Goal: Task Accomplishment & Management: Manage account settings

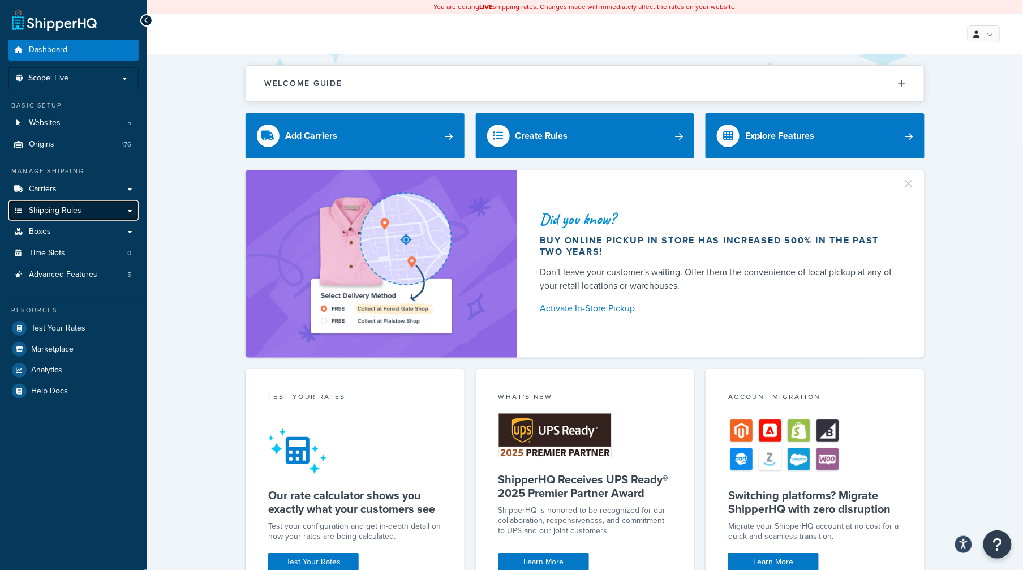
click at [73, 213] on span "Shipping Rules" at bounding box center [55, 211] width 53 height 10
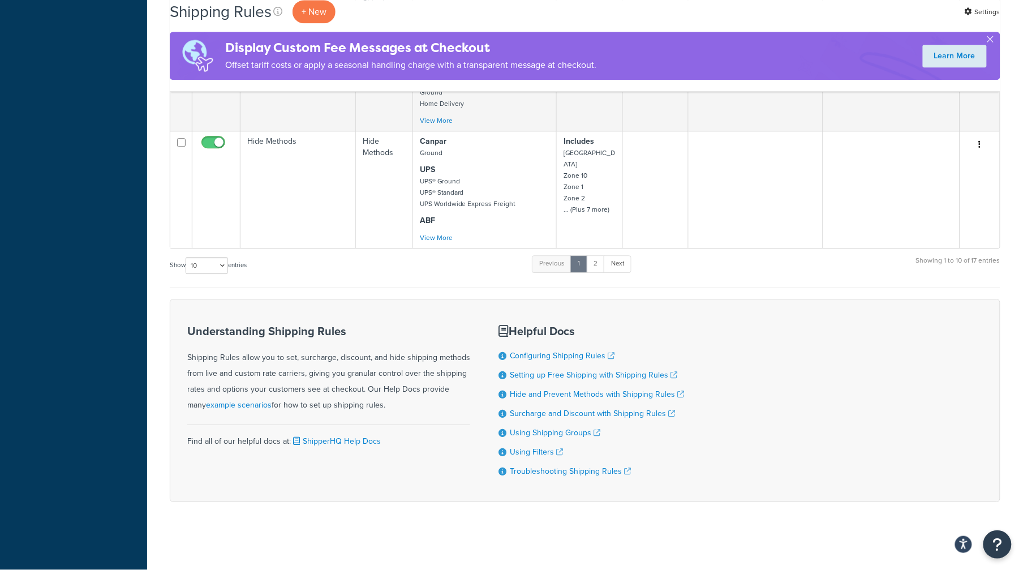
scroll to position [1022, 0]
click at [226, 263] on select "10 15 25 50 100 1000" at bounding box center [207, 265] width 42 height 17
select select "50"
click at [187, 257] on select "10 15 25 50 100 1000" at bounding box center [207, 265] width 42 height 17
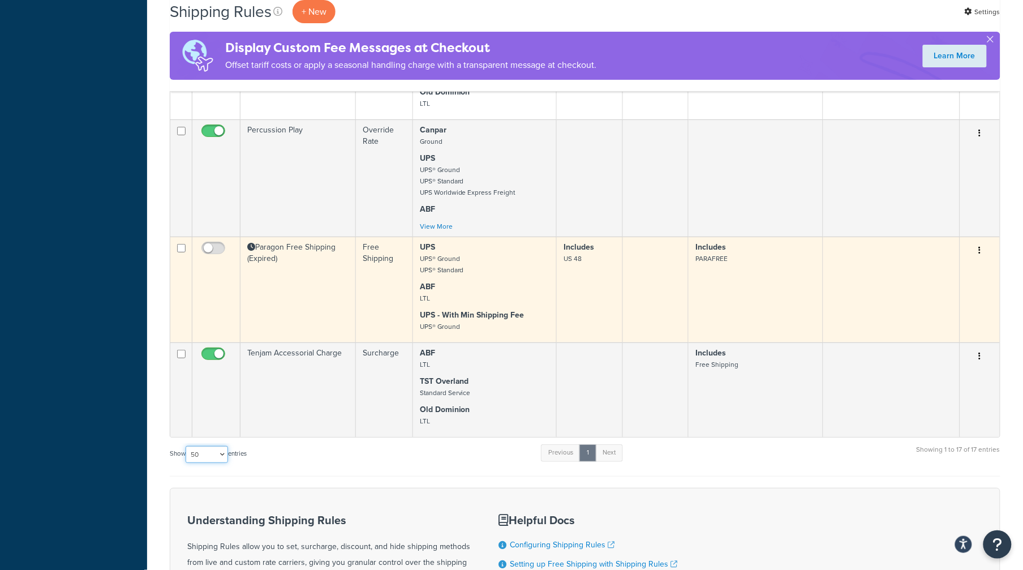
scroll to position [1509, 0]
